Goal: Check status: Check status

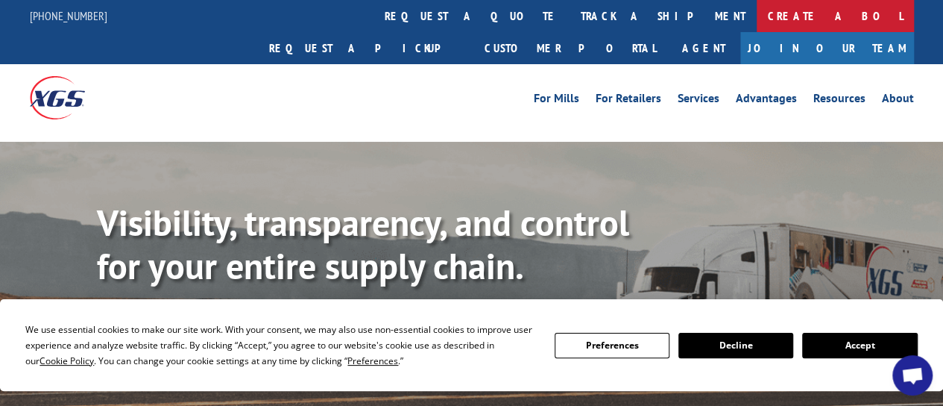
click at [757, 13] on link "Create a BOL" at bounding box center [835, 16] width 157 height 32
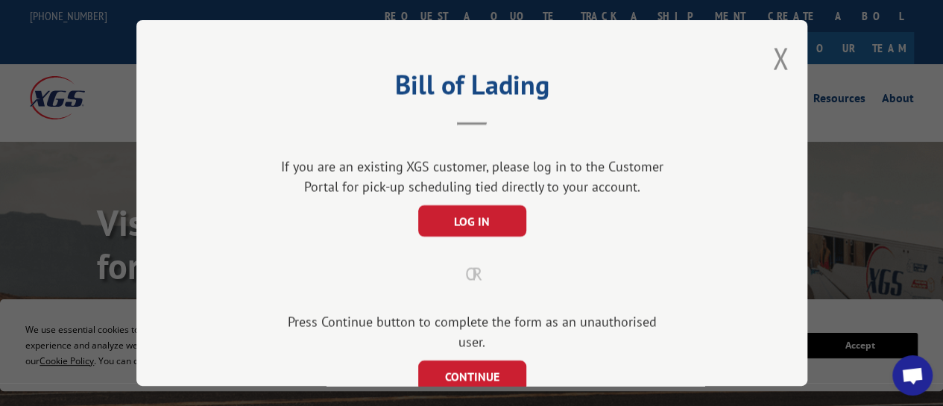
click at [449, 10] on div "Bill of Lading If you are an existing XGS customer, please log in to the Custom…" at bounding box center [471, 203] width 943 height 406
click at [774, 59] on button "Close modal" at bounding box center [780, 59] width 16 height 40
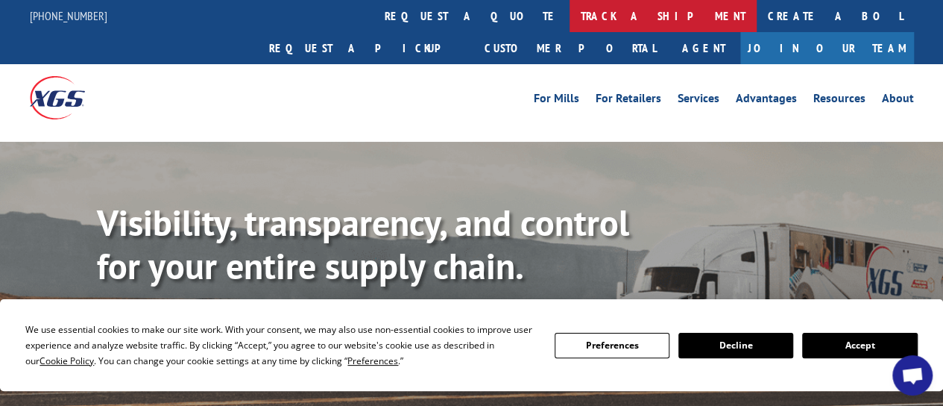
click at [570, 30] on link "track a shipment" at bounding box center [663, 16] width 187 height 32
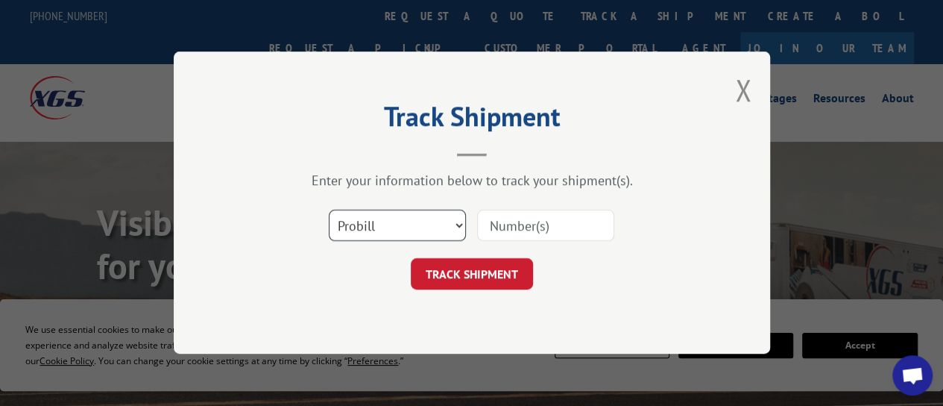
click at [441, 230] on select "Select category... Probill BOL PO" at bounding box center [397, 225] width 137 height 31
select select "bol"
click at [329, 210] on select "Select category... Probill BOL PO" at bounding box center [397, 225] width 137 height 31
click at [508, 229] on input at bounding box center [545, 225] width 137 height 31
paste input "5544237"
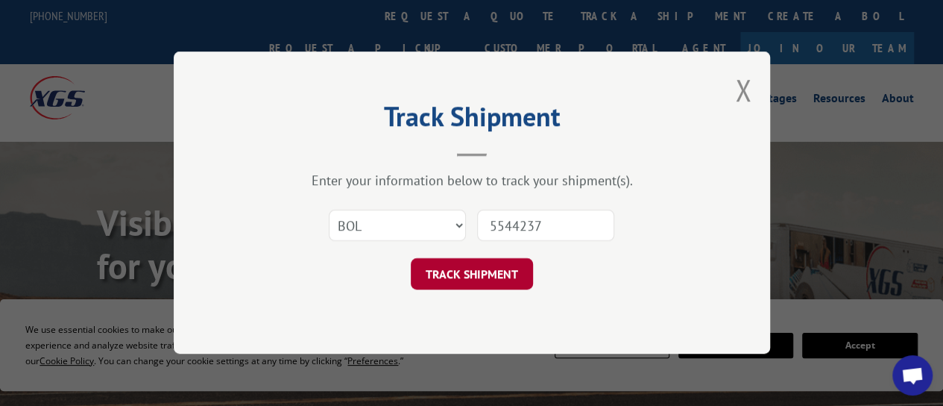
type input "5544237"
click at [499, 267] on button "TRACK SHIPMENT" at bounding box center [472, 274] width 122 height 31
